Goal: Contribute content: Contribute content

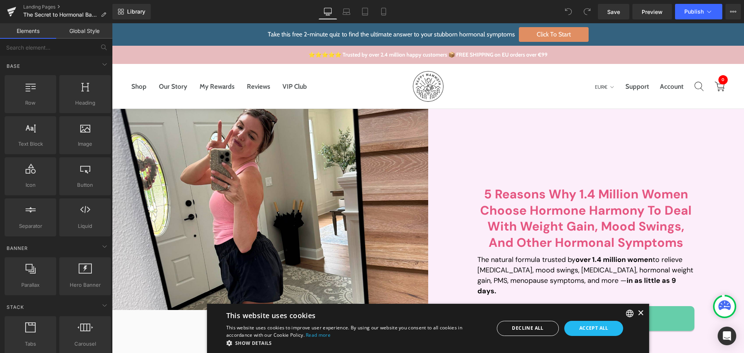
click at [638, 314] on div "×" at bounding box center [641, 313] width 6 height 6
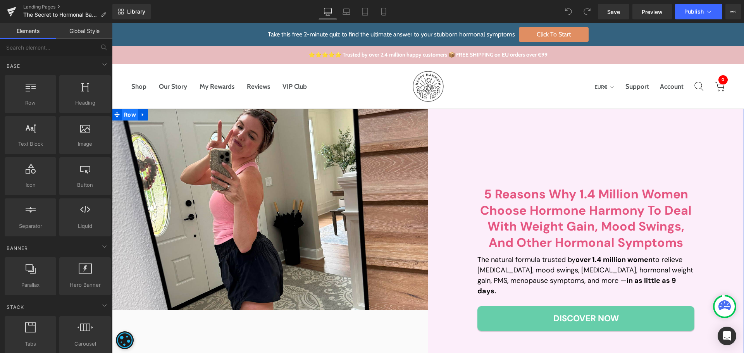
click at [124, 114] on span "Row" at bounding box center [130, 115] width 16 height 12
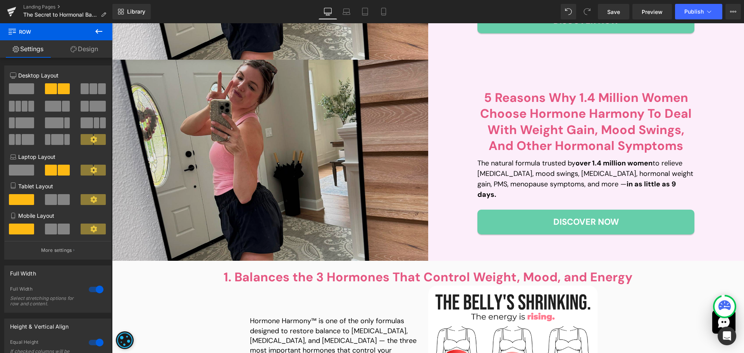
scroll to position [273, 0]
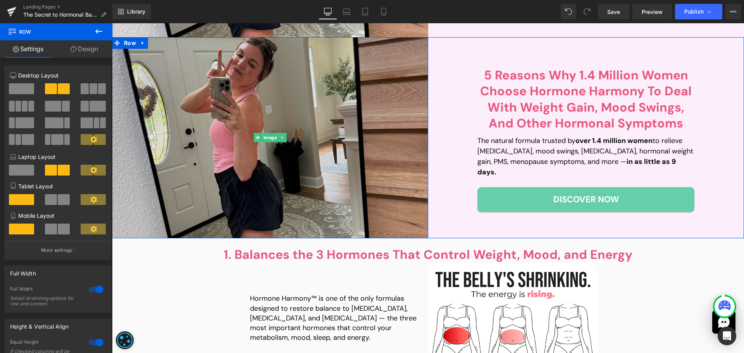
click at [332, 113] on img at bounding box center [270, 137] width 316 height 201
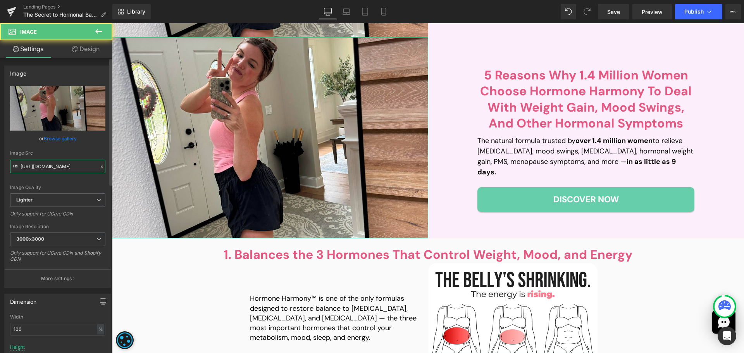
click at [64, 165] on input "[URL][DOMAIN_NAME]" at bounding box center [57, 167] width 95 height 14
paste input "c509814c-462b-4608-a92d-615654dfb448/-/format/auto/-/preview/3000x3000/-/qualit…"
type input "[URL][DOMAIN_NAME]"
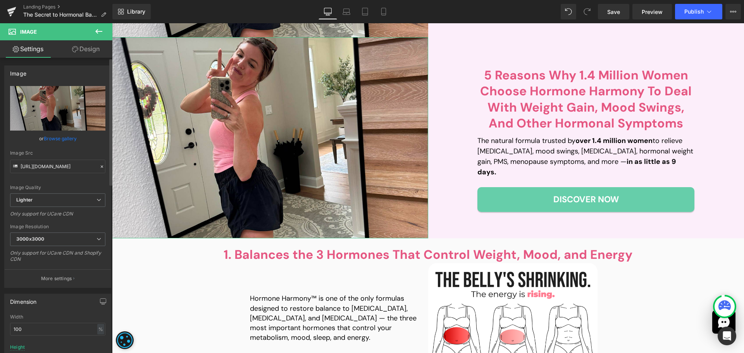
click at [68, 155] on div "Image Src" at bounding box center [57, 152] width 95 height 5
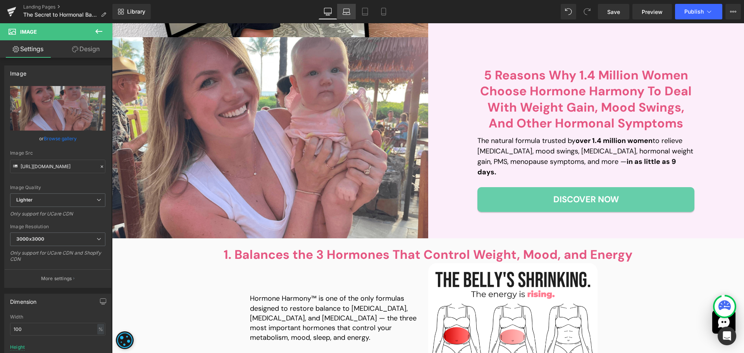
click at [352, 13] on link "Laptop" at bounding box center [346, 12] width 19 height 16
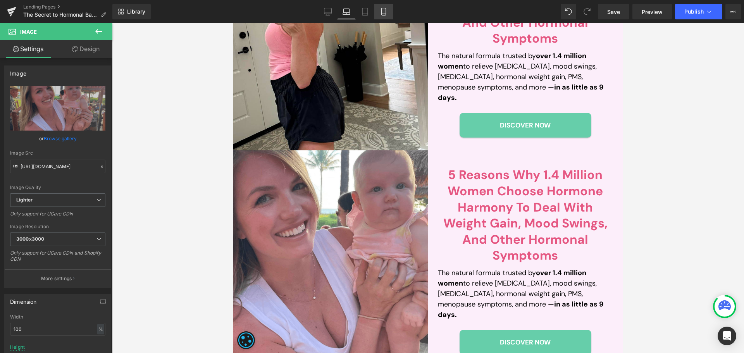
click at [360, 11] on link "Tablet" at bounding box center [365, 12] width 19 height 16
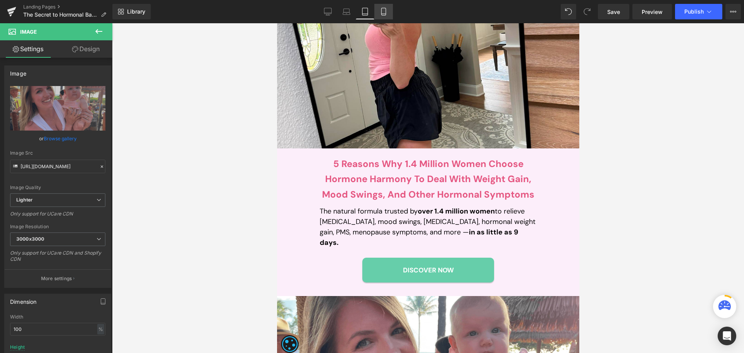
scroll to position [311, 0]
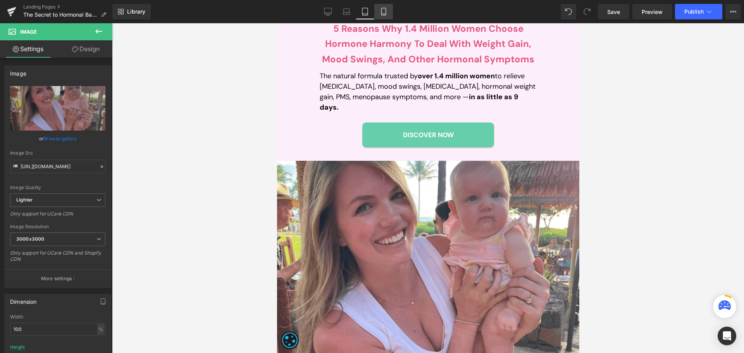
click at [376, 9] on link "Mobile" at bounding box center [383, 12] width 19 height 16
type input "400"
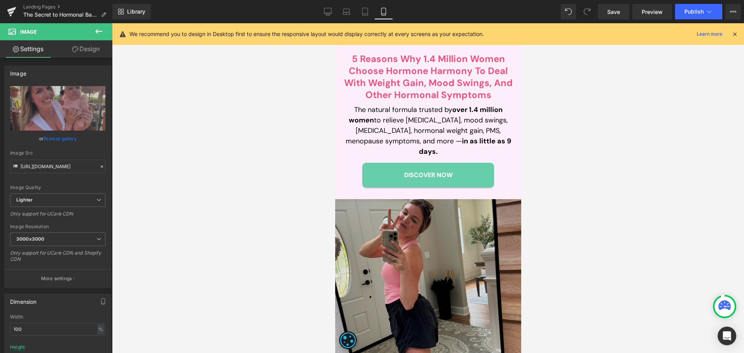
scroll to position [310, 0]
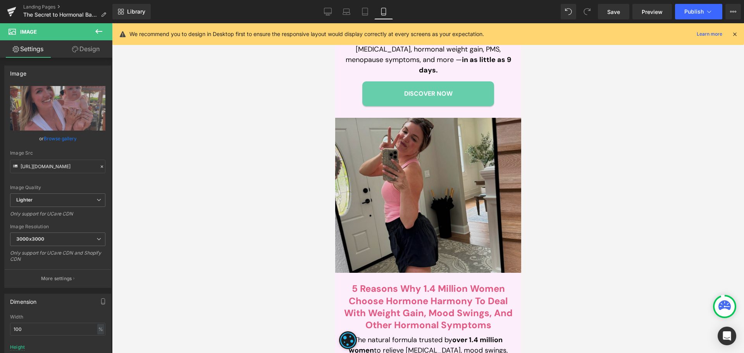
click at [383, 178] on img at bounding box center [428, 195] width 186 height 155
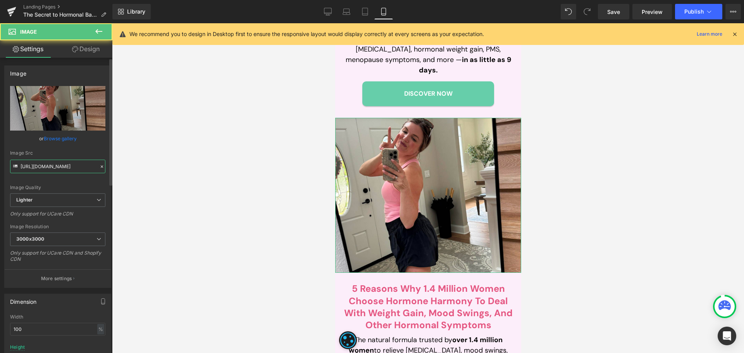
click at [72, 171] on input "[URL][DOMAIN_NAME]" at bounding box center [57, 167] width 95 height 14
paste input "c509814c-462b-4608-a92d-615654dfb448/-/format/auto/-/preview/3000x3000/-/qualit…"
type input "[URL][DOMAIN_NAME]"
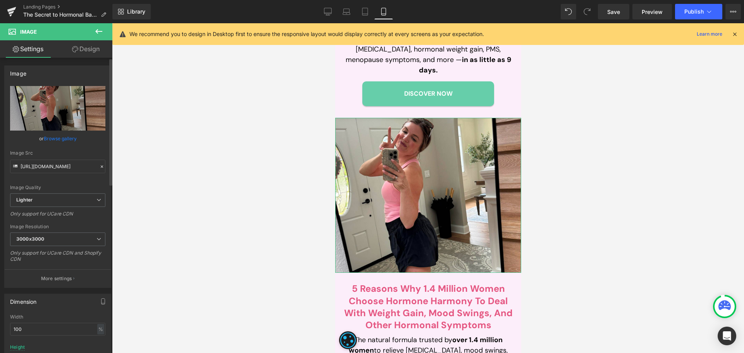
click at [78, 152] on div "Image Src" at bounding box center [57, 152] width 95 height 5
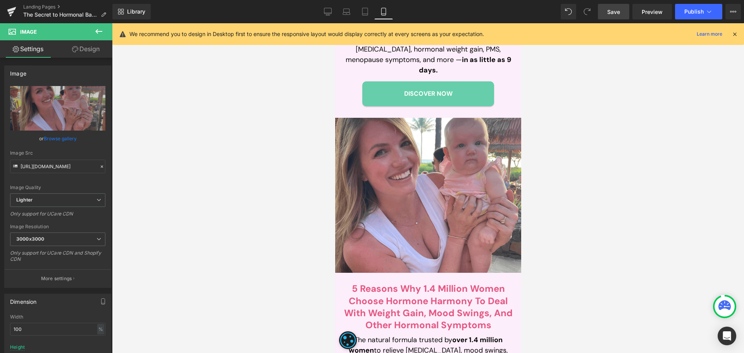
click at [616, 14] on span "Save" at bounding box center [613, 12] width 13 height 8
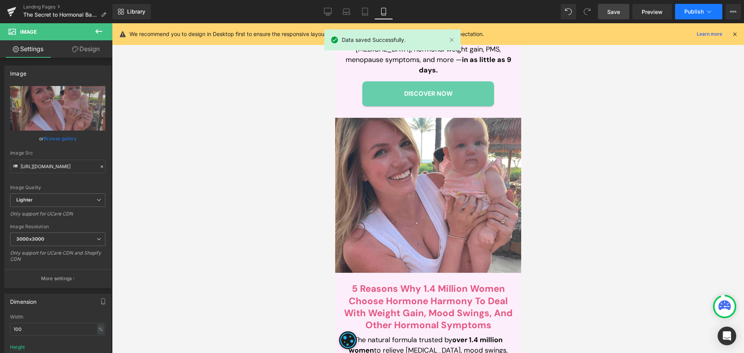
click at [696, 7] on button "Publish" at bounding box center [698, 12] width 47 height 16
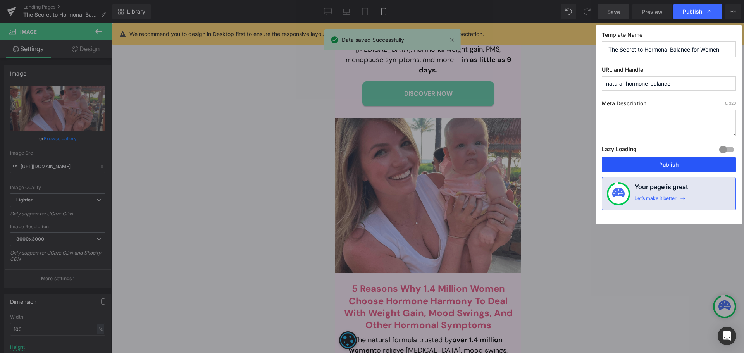
click at [664, 166] on button "Publish" at bounding box center [669, 165] width 134 height 16
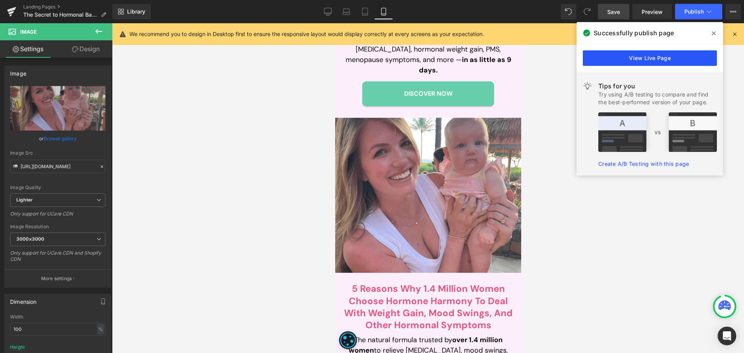
click at [671, 57] on link "View Live Page" at bounding box center [650, 58] width 134 height 16
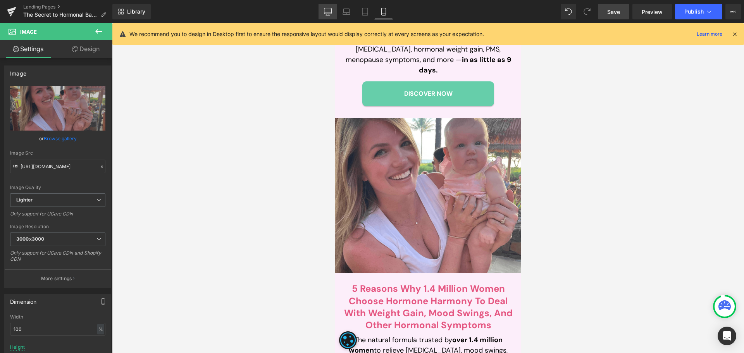
click at [328, 16] on link "Desktop" at bounding box center [328, 12] width 19 height 16
type input "auto"
